Goal: Find specific page/section: Find specific page/section

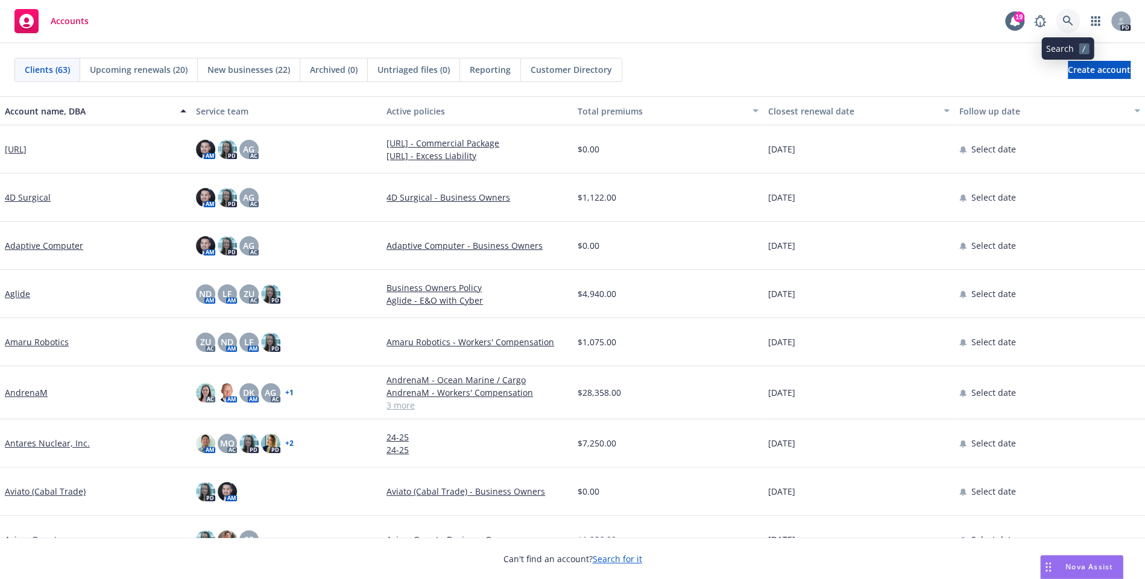
click at [1072, 25] on icon at bounding box center [1067, 21] width 11 height 11
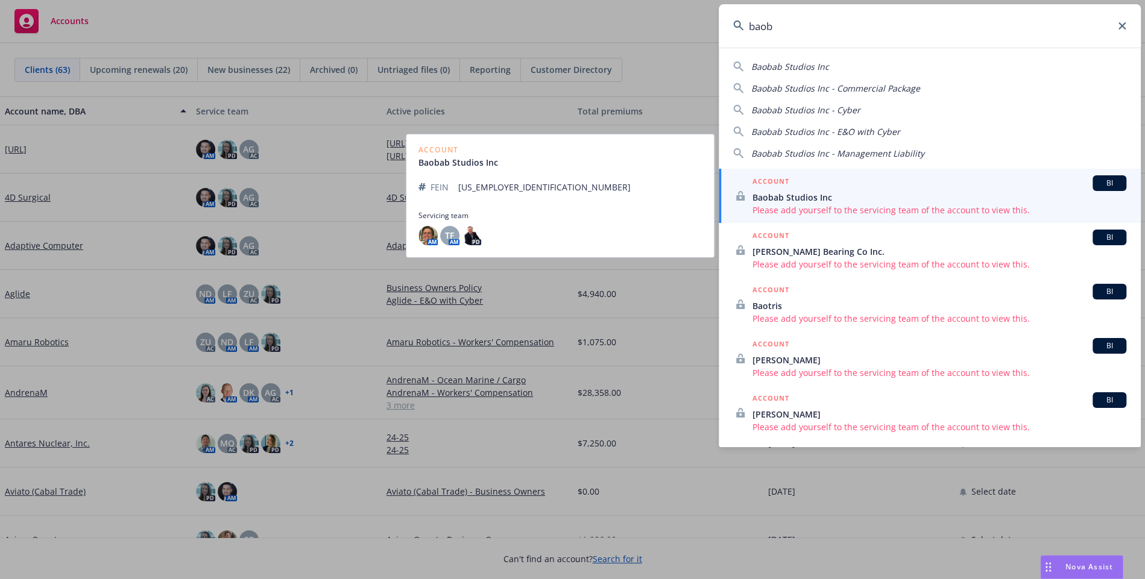
type input "baob"
click at [1039, 205] on span "Please add yourself to the servicing team of the account to view this." at bounding box center [939, 210] width 374 height 13
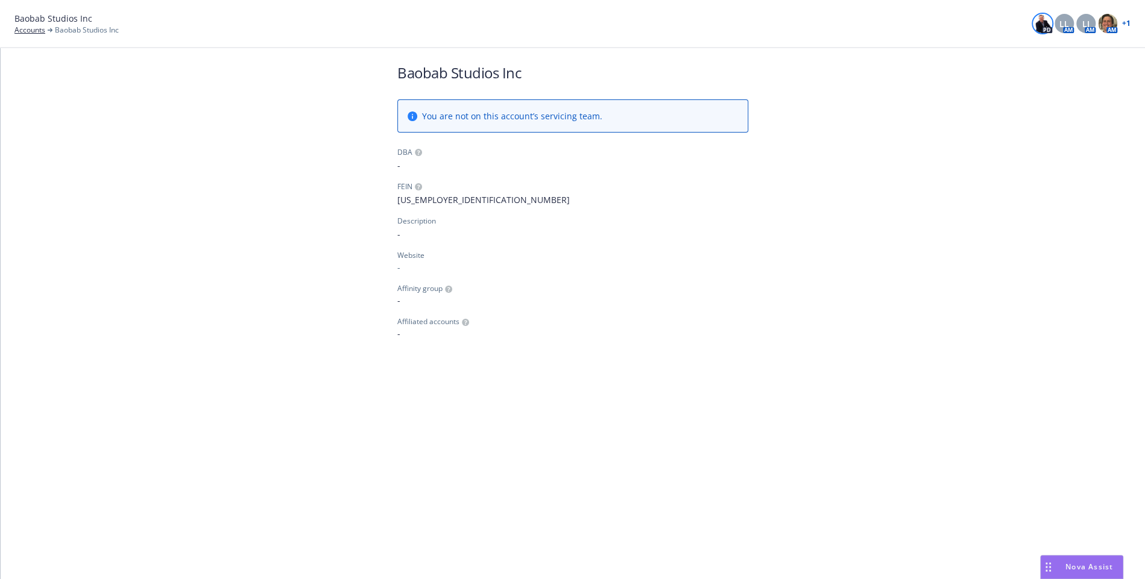
click at [1039, 28] on img at bounding box center [1042, 23] width 19 height 19
click at [1125, 25] on link "+ 1" at bounding box center [1126, 23] width 8 height 7
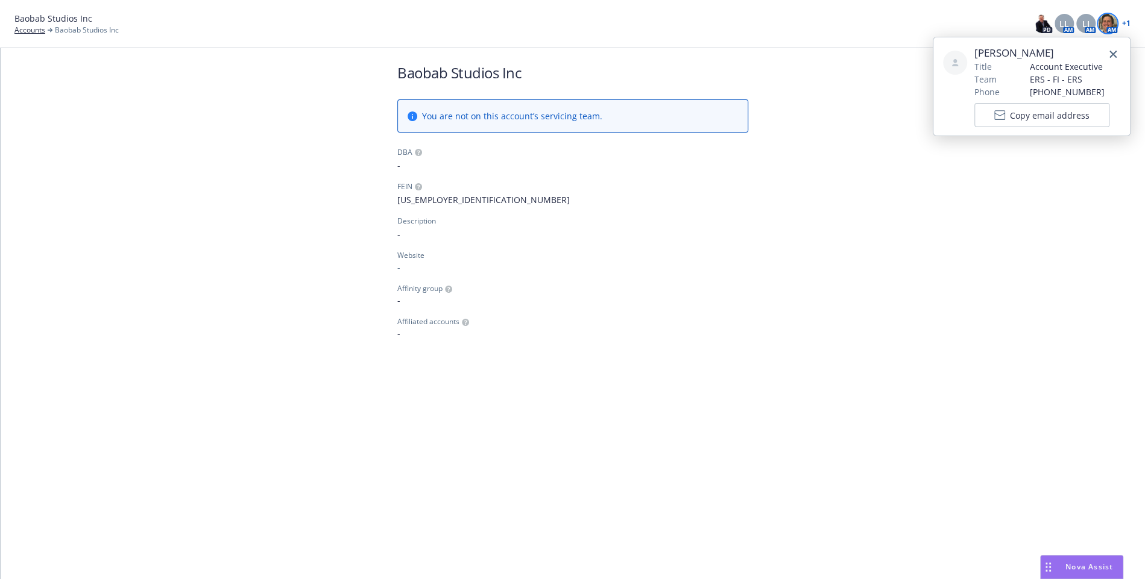
click at [1112, 24] on img at bounding box center [1107, 23] width 19 height 19
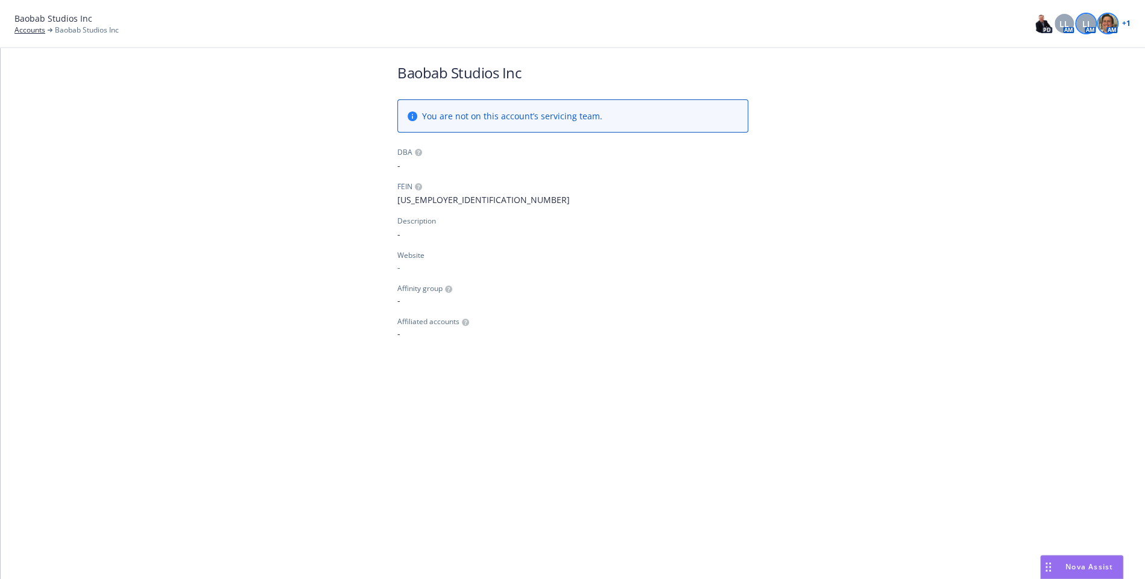
click at [1086, 24] on span "LI" at bounding box center [1085, 23] width 7 height 13
click at [1056, 26] on div "LL" at bounding box center [1063, 23] width 19 height 19
click at [753, 360] on div "Baobab Studios Inc You are not on this account’s servicing team. DBA - FEIN 47-…" at bounding box center [573, 313] width 1144 height 531
